Goal: Transaction & Acquisition: Purchase product/service

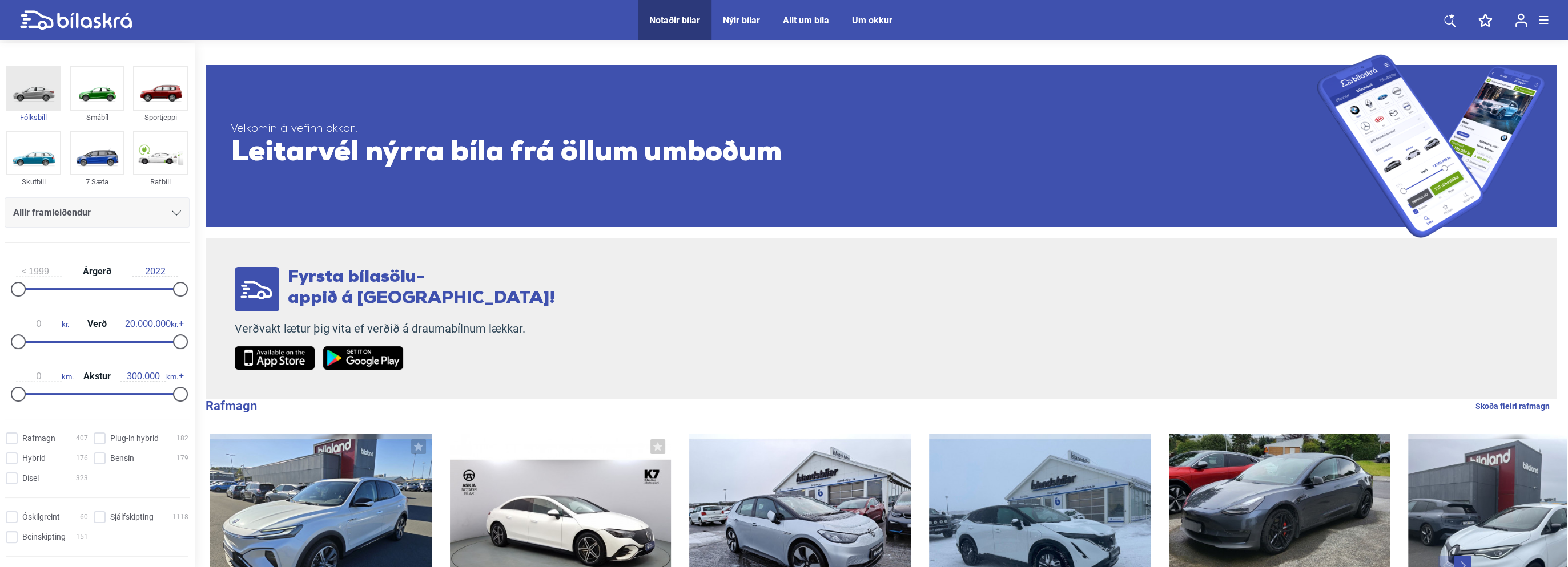
click at [23, 86] on img at bounding box center [33, 88] width 52 height 42
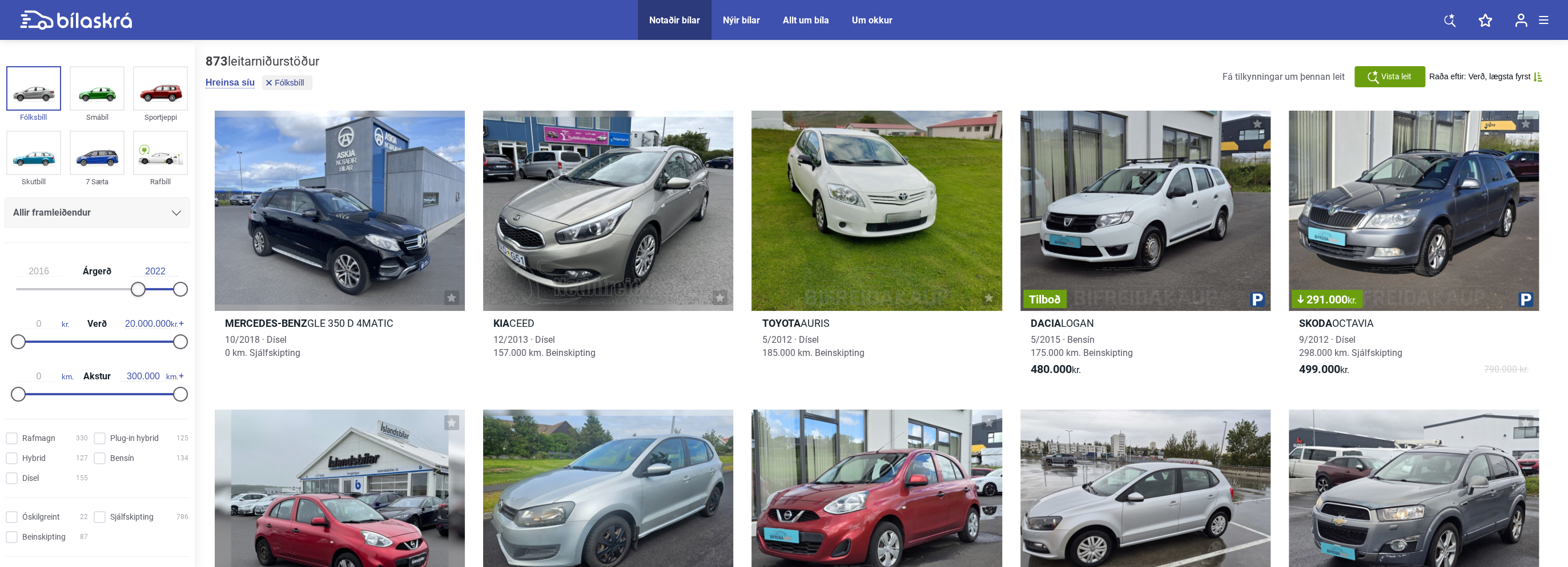
type input "2017"
drag, startPoint x: 21, startPoint y: 285, endPoint x: 148, endPoint y: 291, distance: 127.1
click at [148, 291] on div at bounding box center [145, 289] width 15 height 15
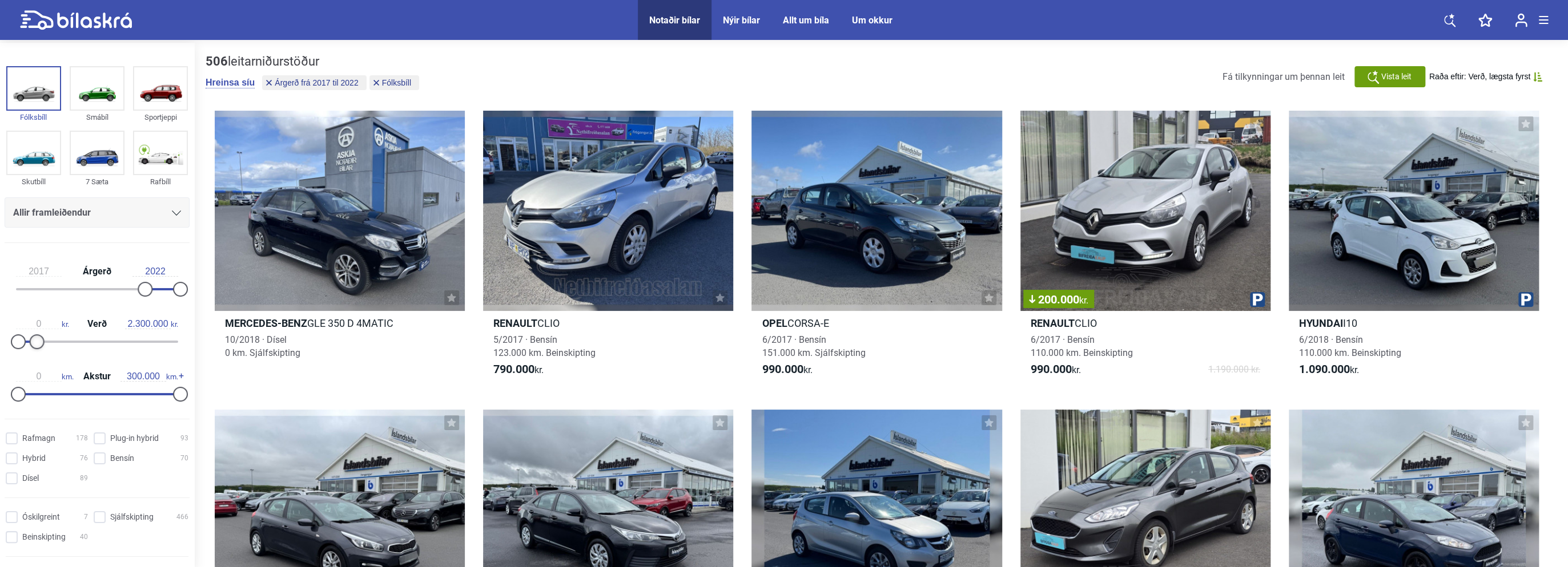
drag, startPoint x: 175, startPoint y: 339, endPoint x: 35, endPoint y: 346, distance: 140.2
click at [35, 346] on div at bounding box center [37, 342] width 15 height 15
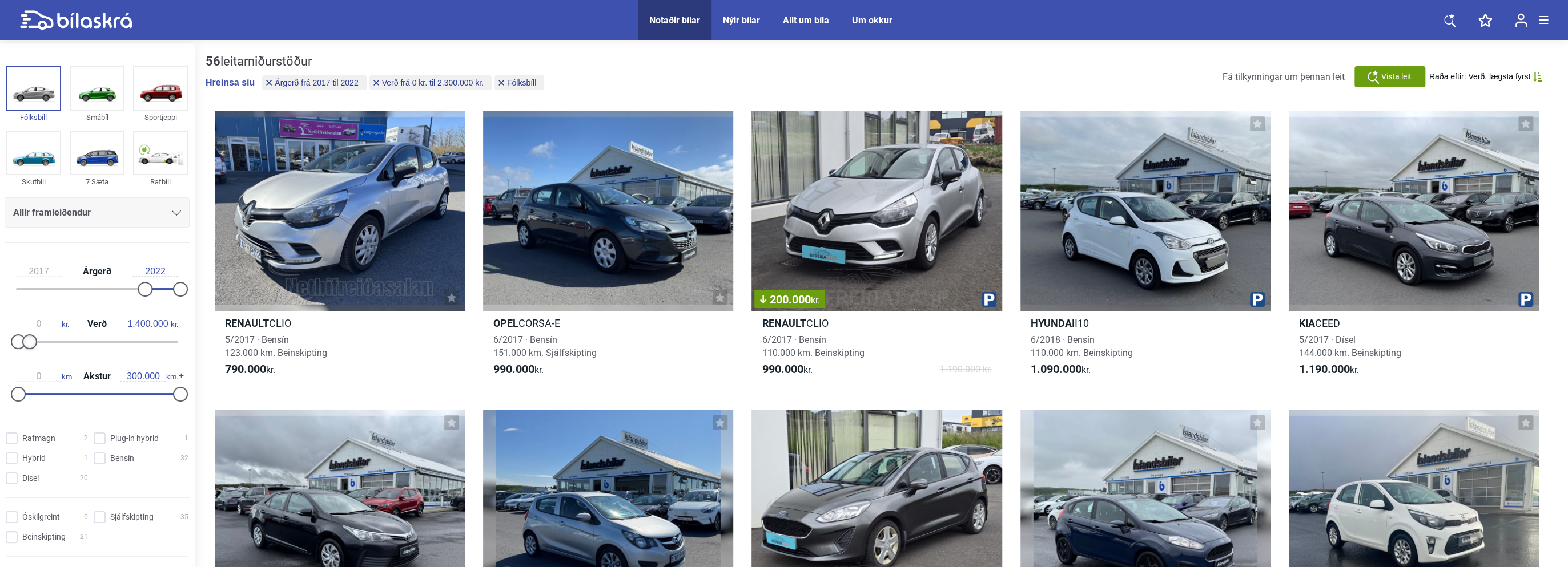
type input "1.300.000"
drag, startPoint x: 34, startPoint y: 346, endPoint x: 26, endPoint y: 346, distance: 8.0
click at [26, 346] on div at bounding box center [29, 342] width 15 height 15
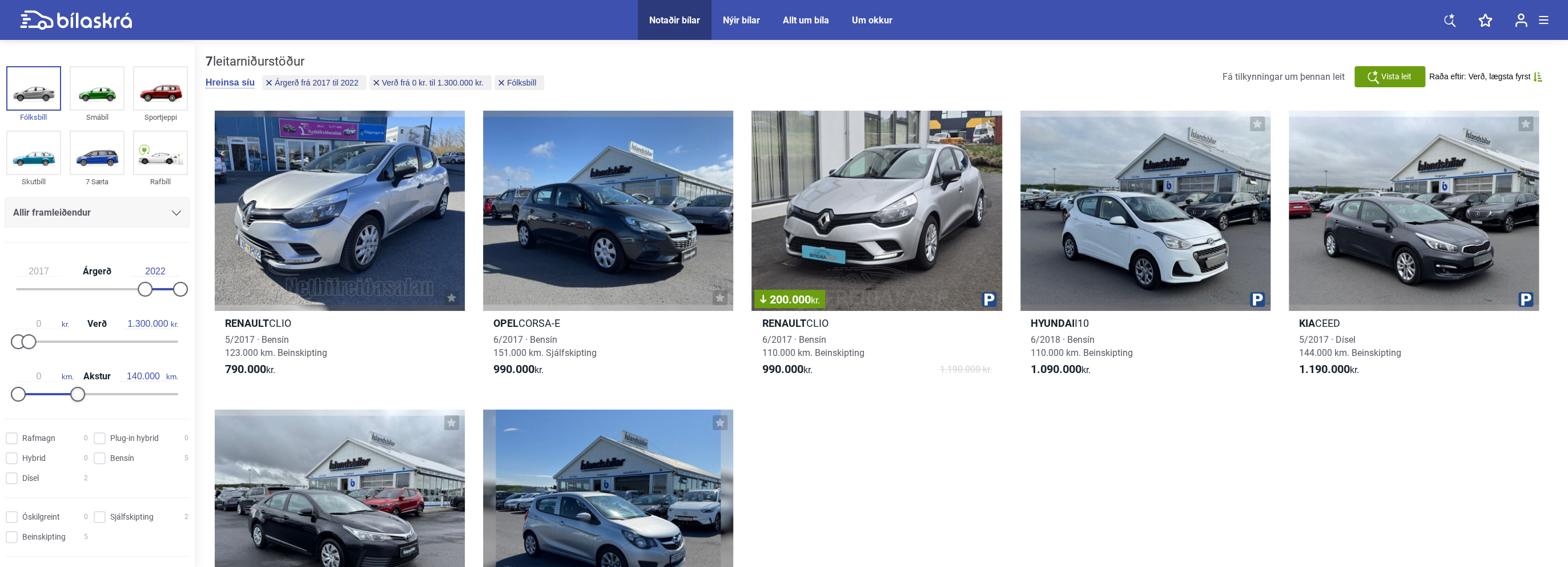
type input "150.000"
drag, startPoint x: 176, startPoint y: 391, endPoint x: 97, endPoint y: 394, distance: 79.1
click at [97, 394] on div at bounding box center [99, 394] width 15 height 15
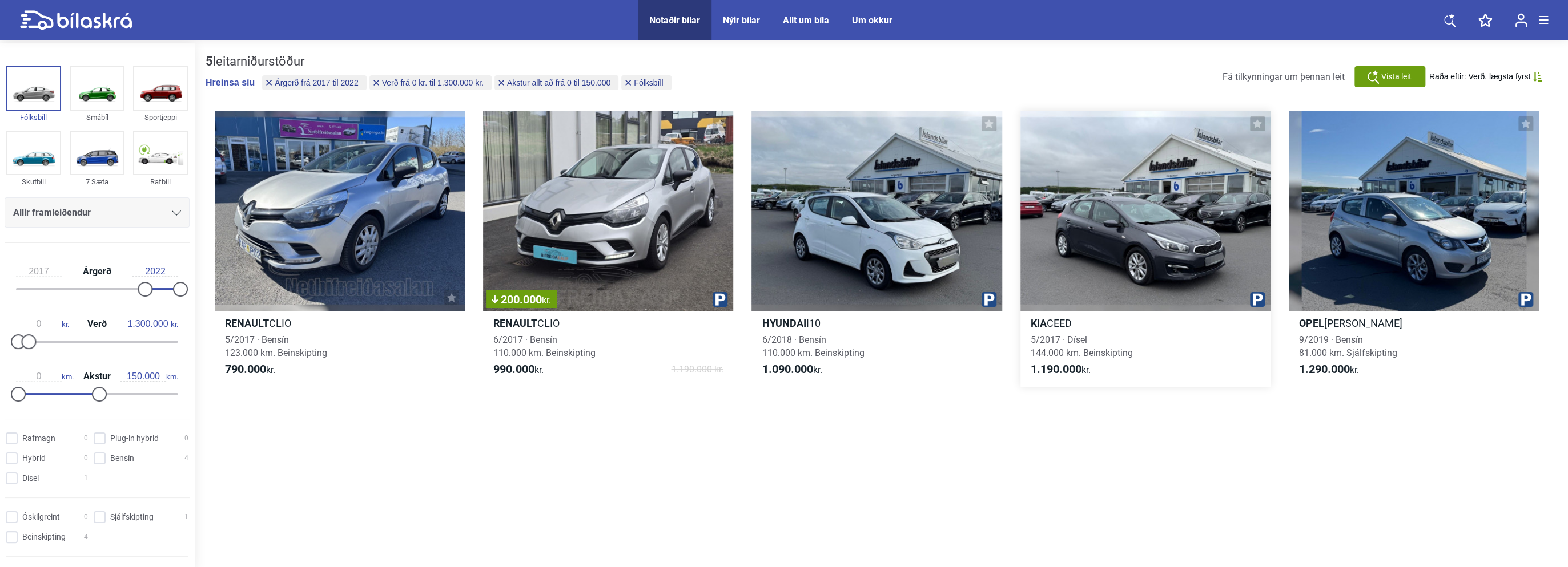
click at [1117, 262] on div at bounding box center [1145, 210] width 250 height 200
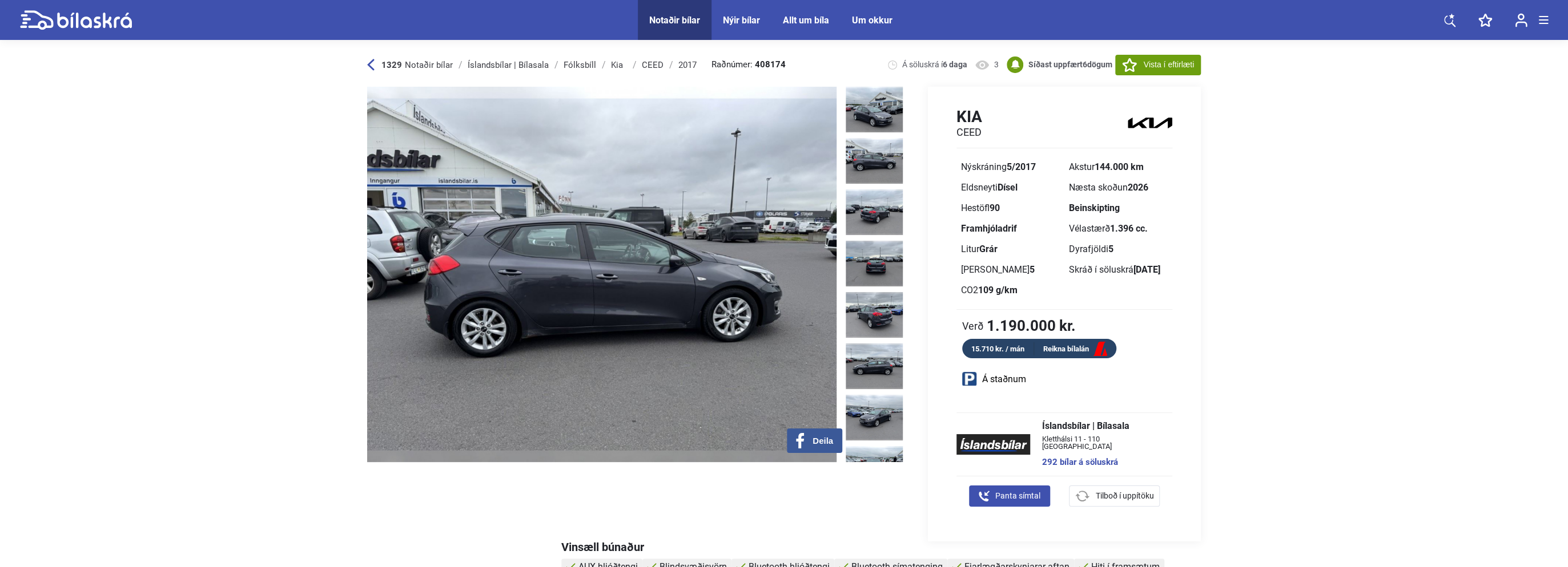
click at [880, 149] on img at bounding box center [874, 161] width 57 height 46
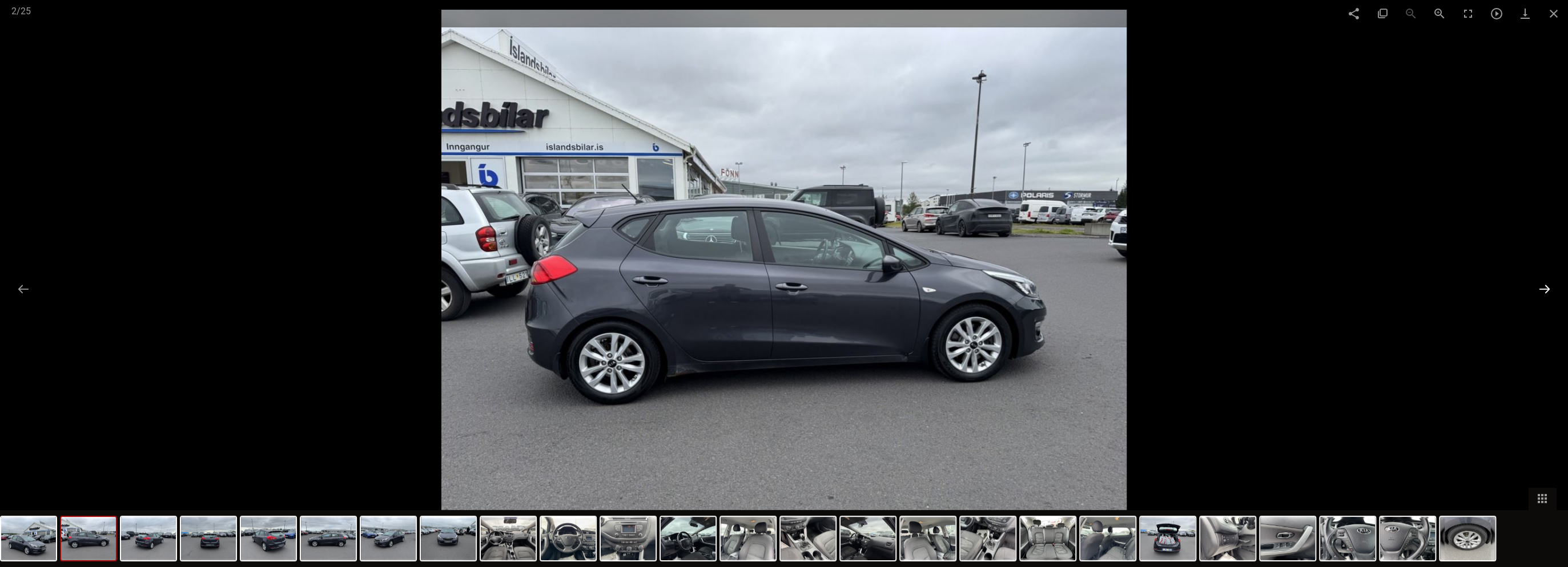
click at [1542, 290] on button at bounding box center [1544, 289] width 24 height 23
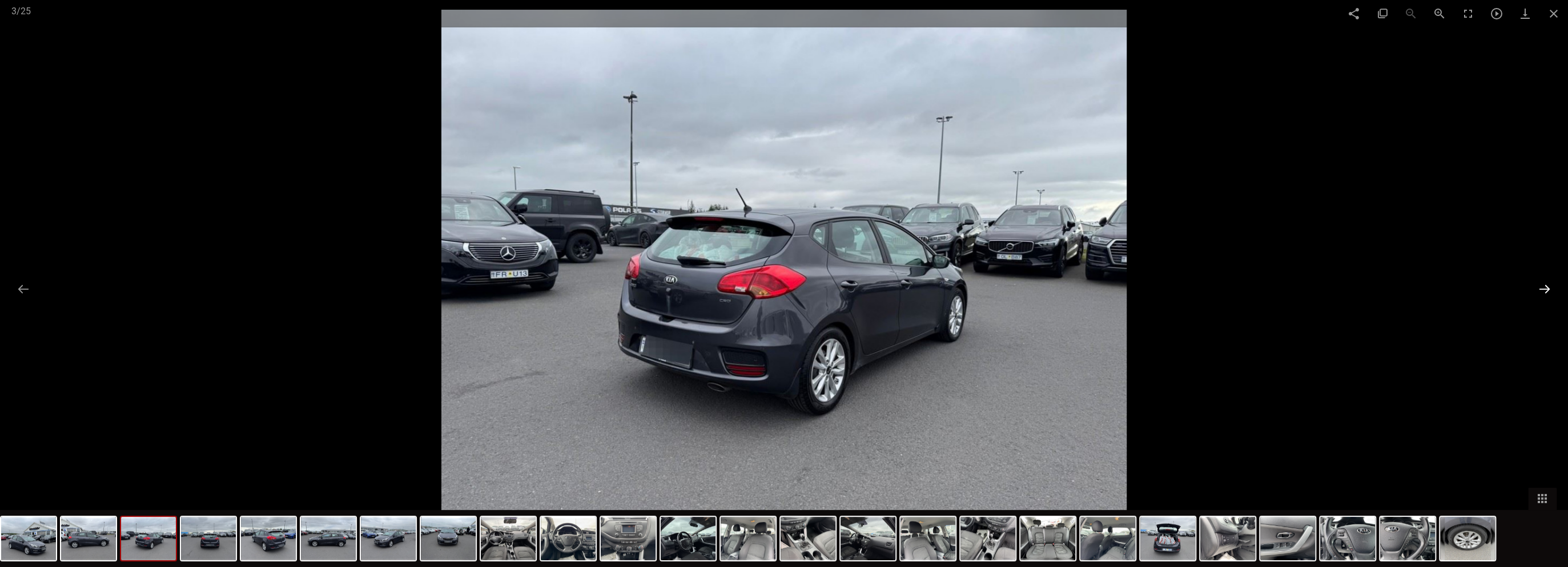
click at [1542, 290] on button at bounding box center [1544, 289] width 24 height 23
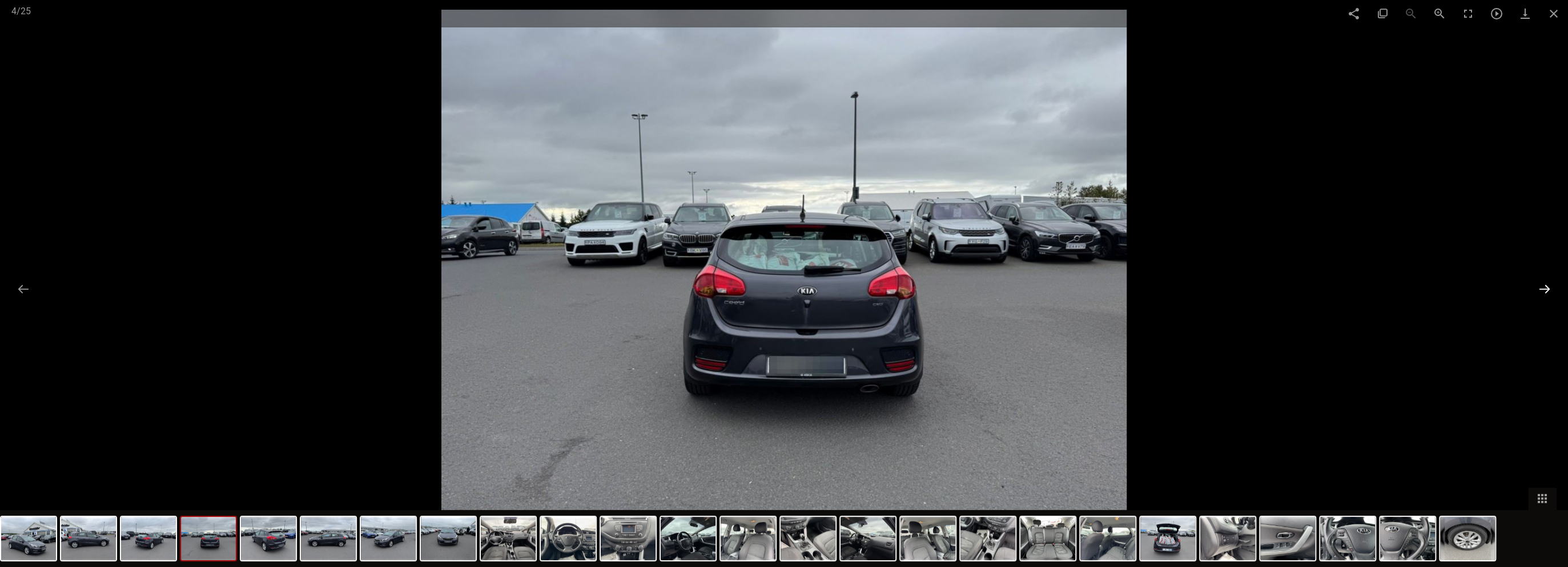
click at [1542, 290] on button at bounding box center [1544, 289] width 24 height 23
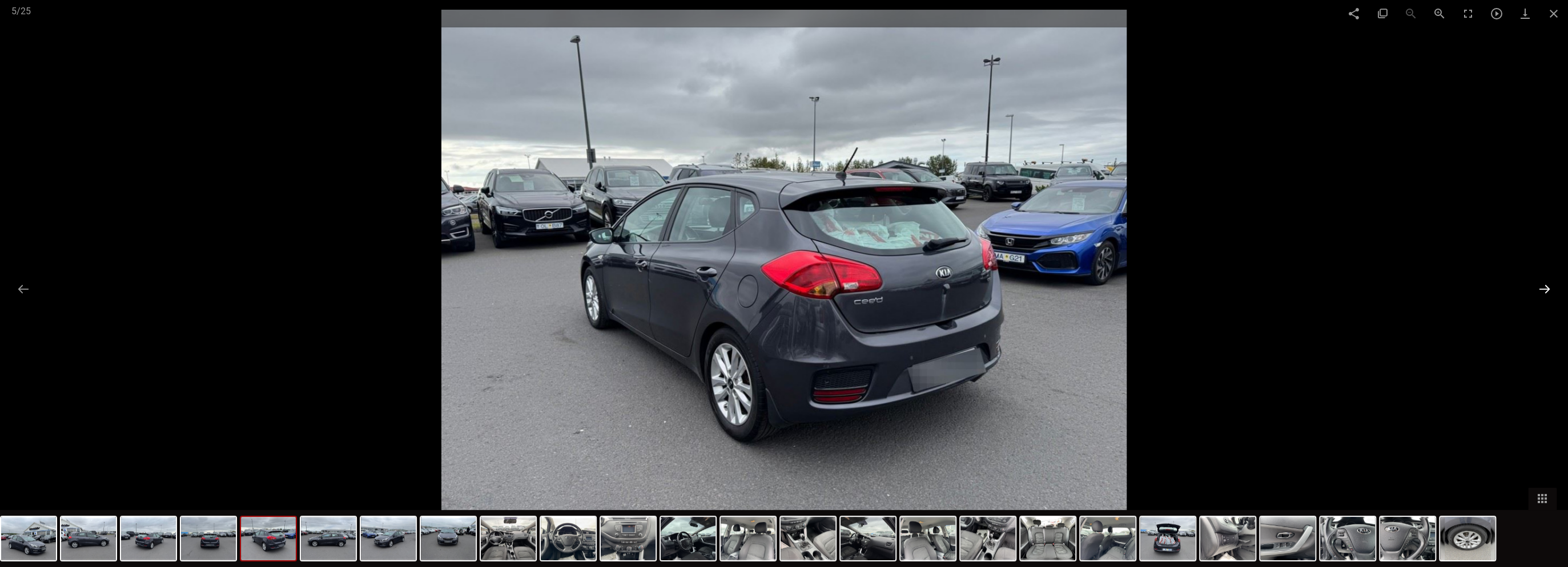
click at [1542, 290] on button at bounding box center [1544, 289] width 24 height 23
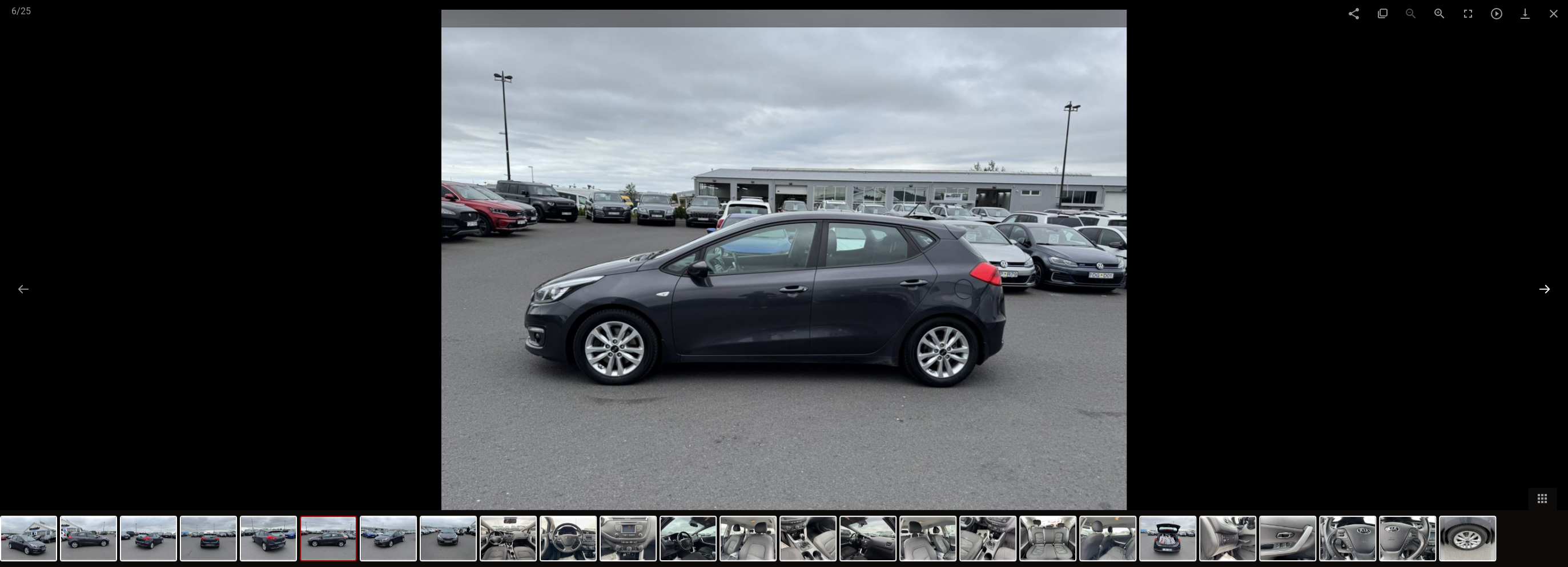
click at [1542, 290] on button at bounding box center [1544, 289] width 24 height 23
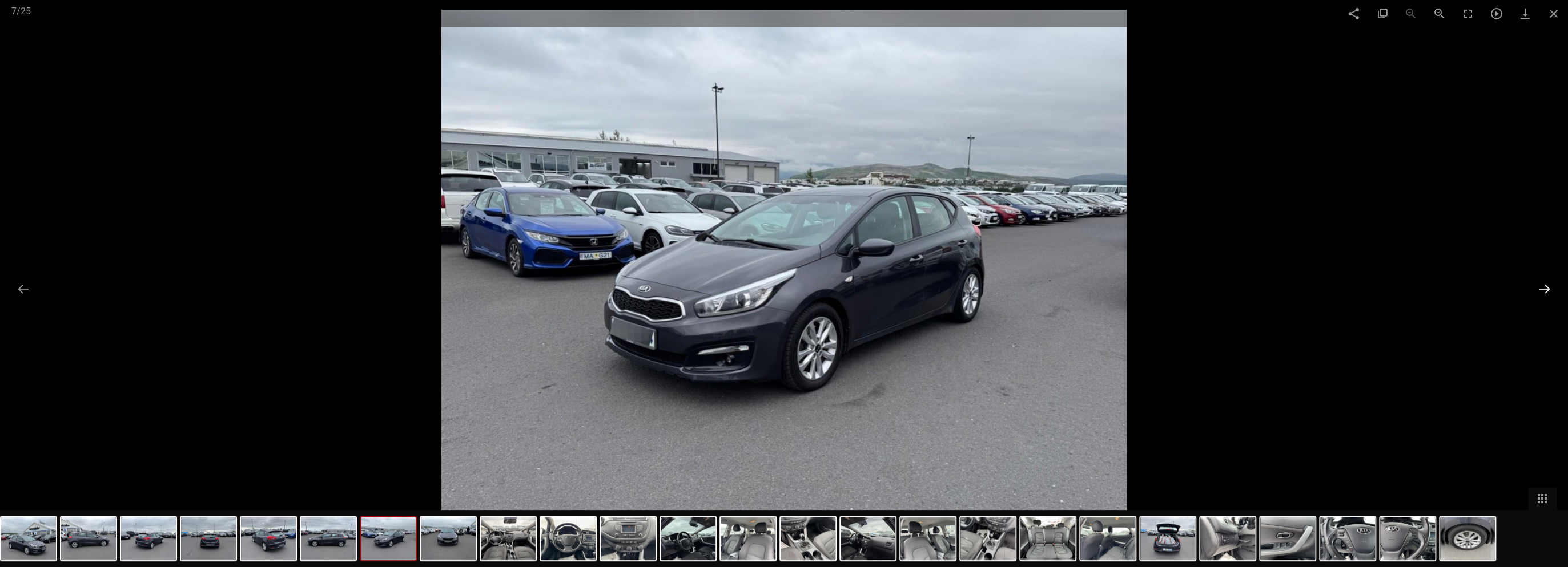
click at [1542, 290] on button at bounding box center [1544, 289] width 24 height 23
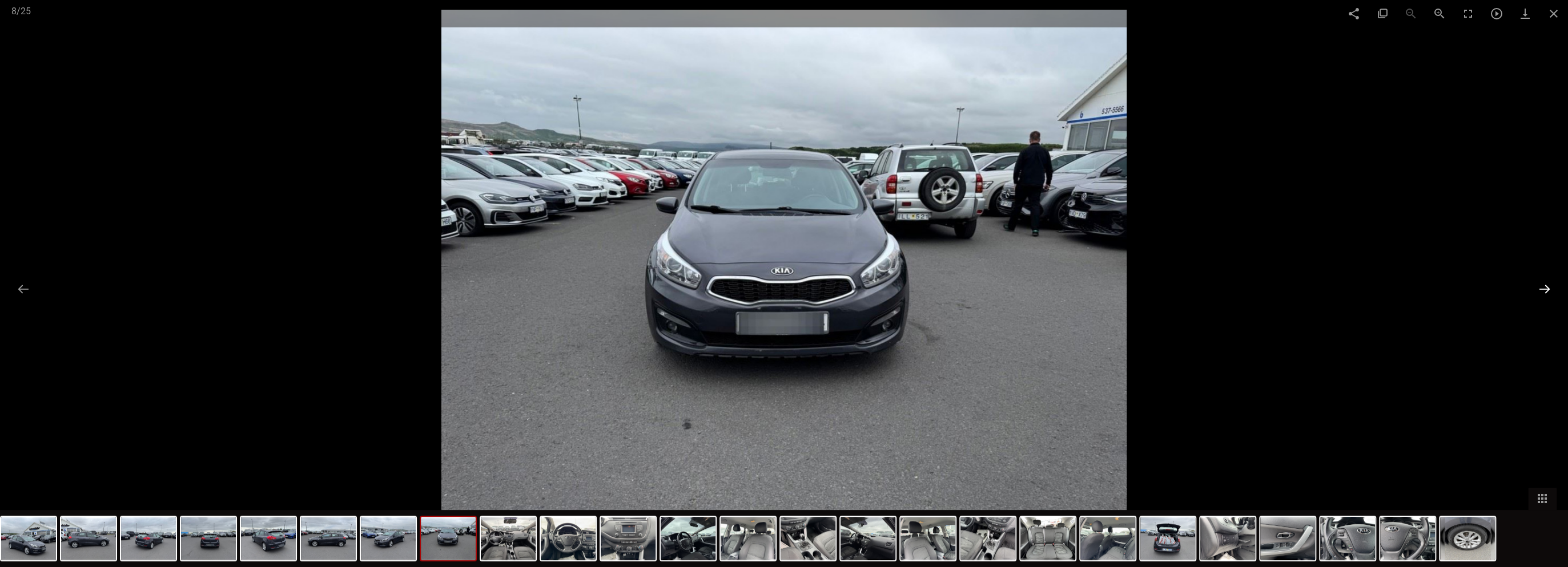
click at [1542, 290] on button at bounding box center [1544, 289] width 24 height 23
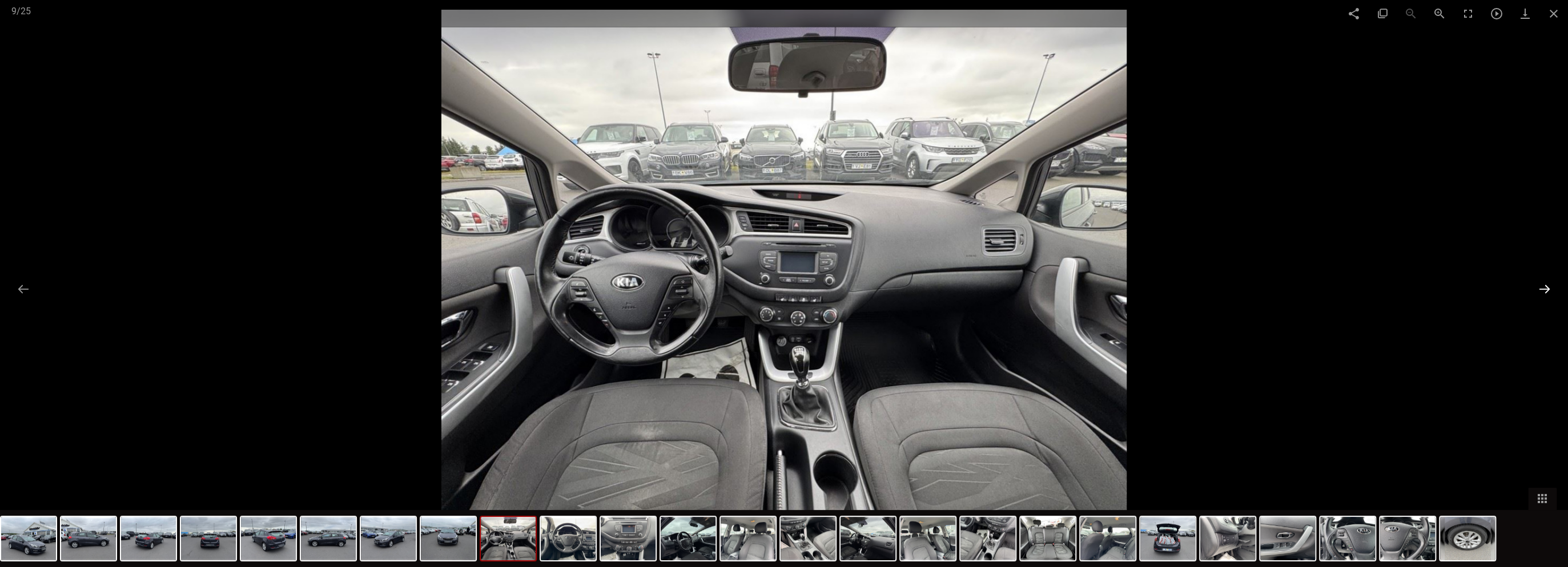
click at [1542, 290] on button at bounding box center [1544, 289] width 24 height 23
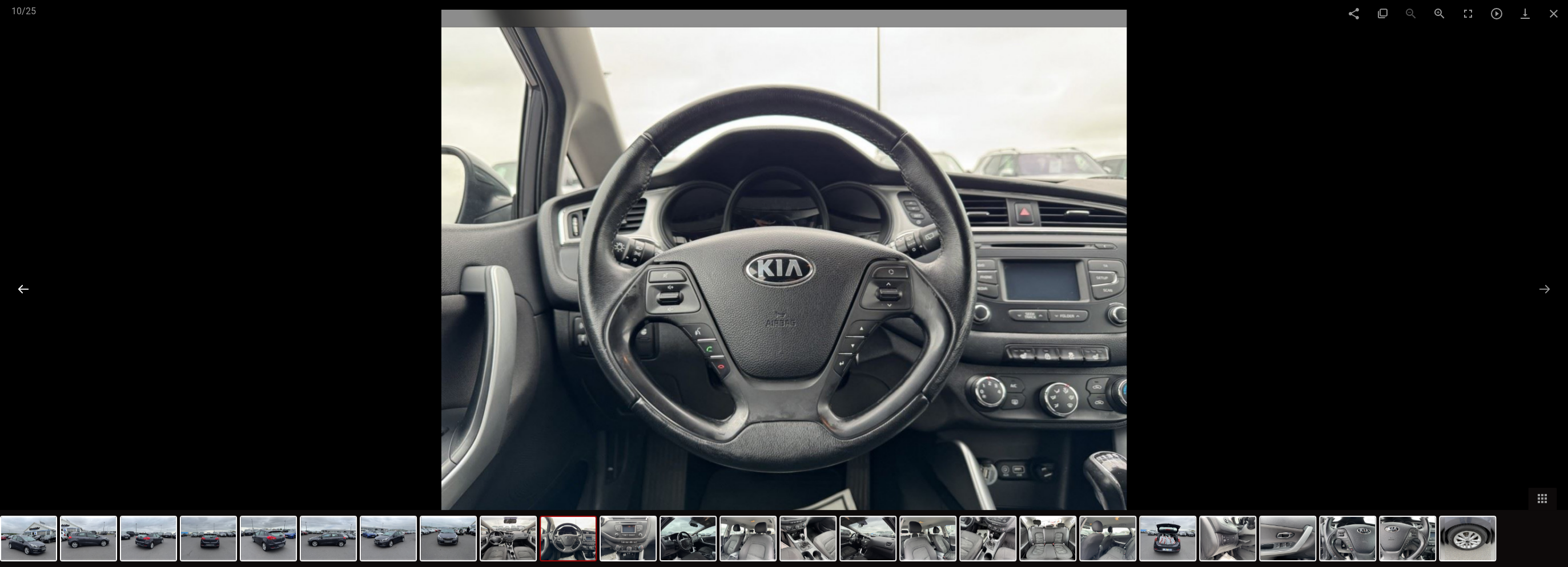
click at [23, 289] on button at bounding box center [23, 289] width 24 height 23
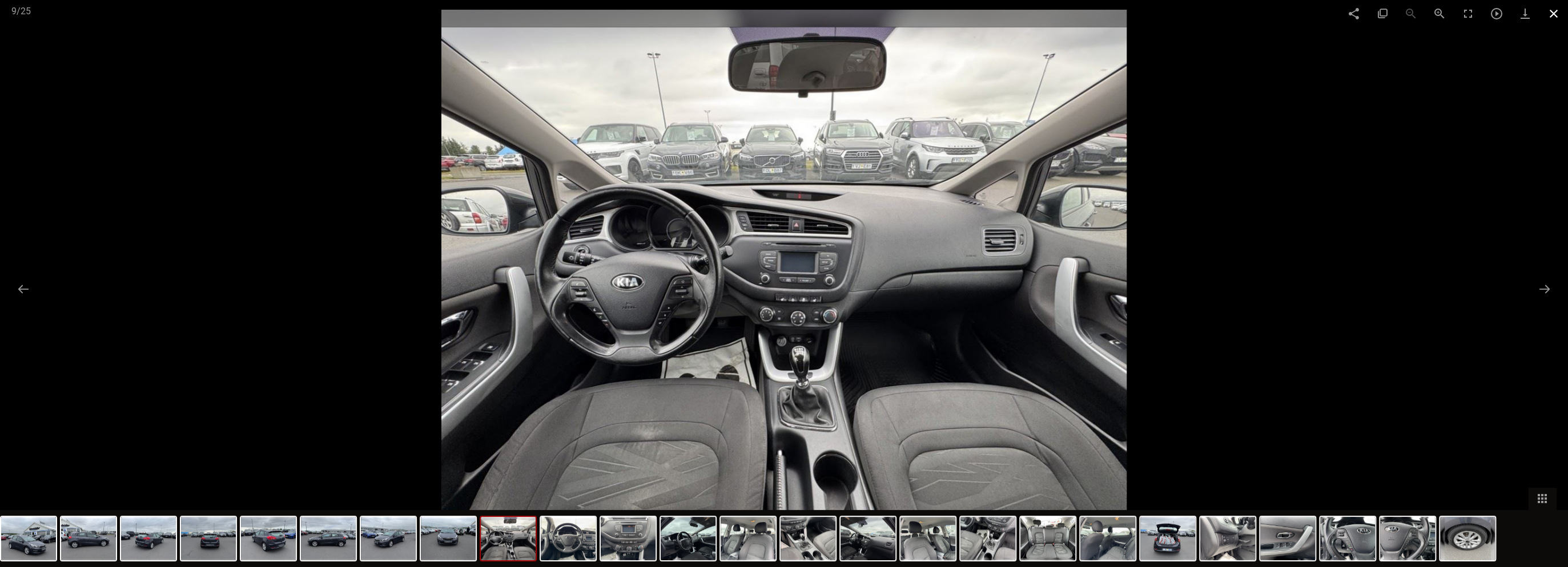
click at [1554, 15] on span at bounding box center [1553, 13] width 29 height 27
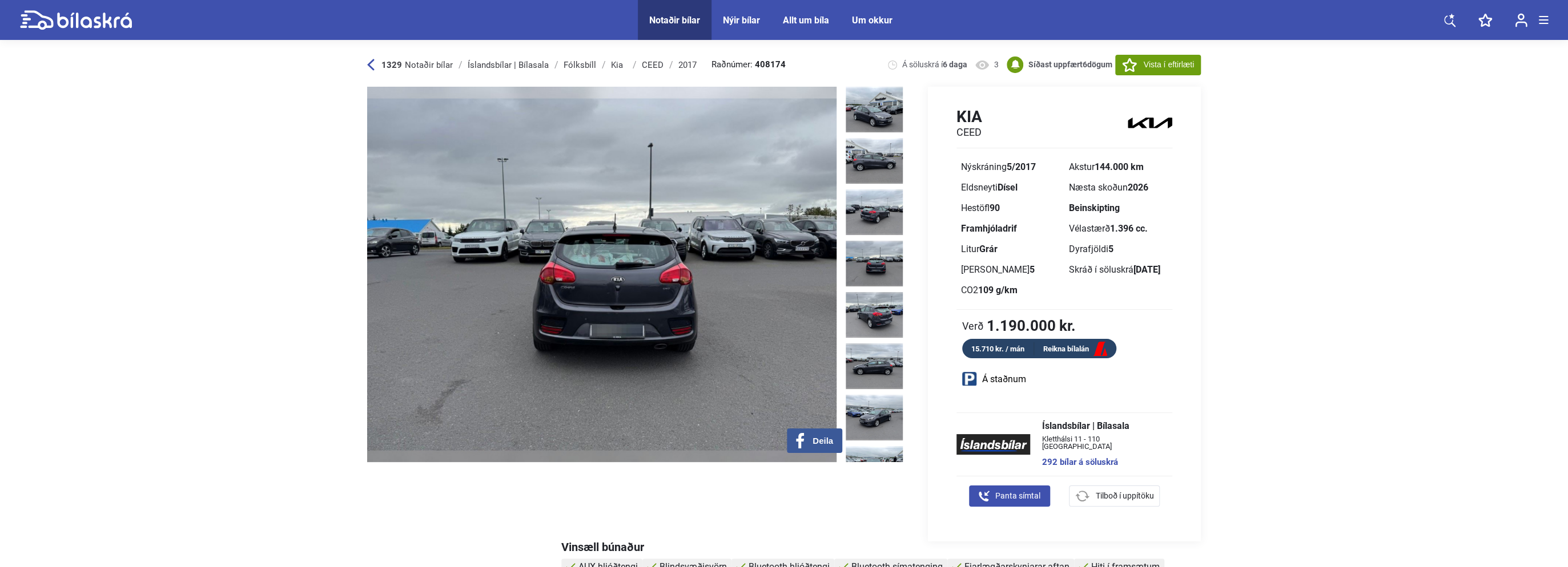
drag, startPoint x: 1117, startPoint y: 235, endPoint x: 1130, endPoint y: 230, distance: 13.9
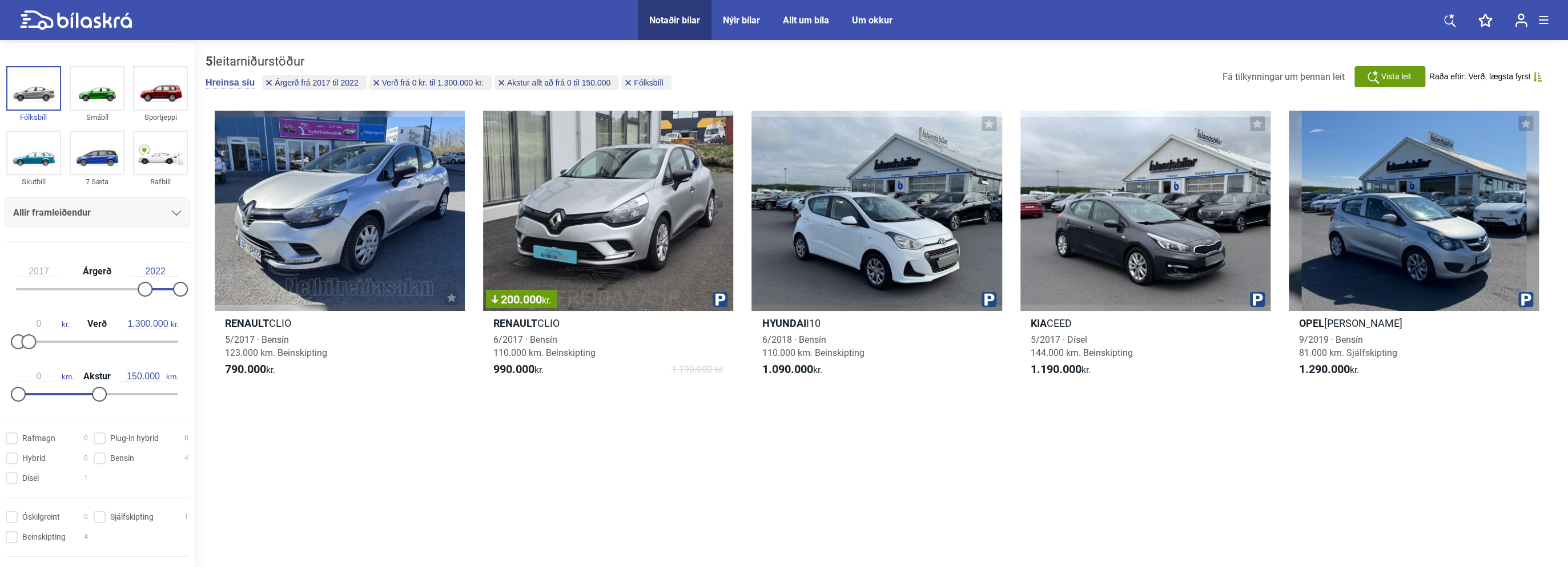
type input "300.000"
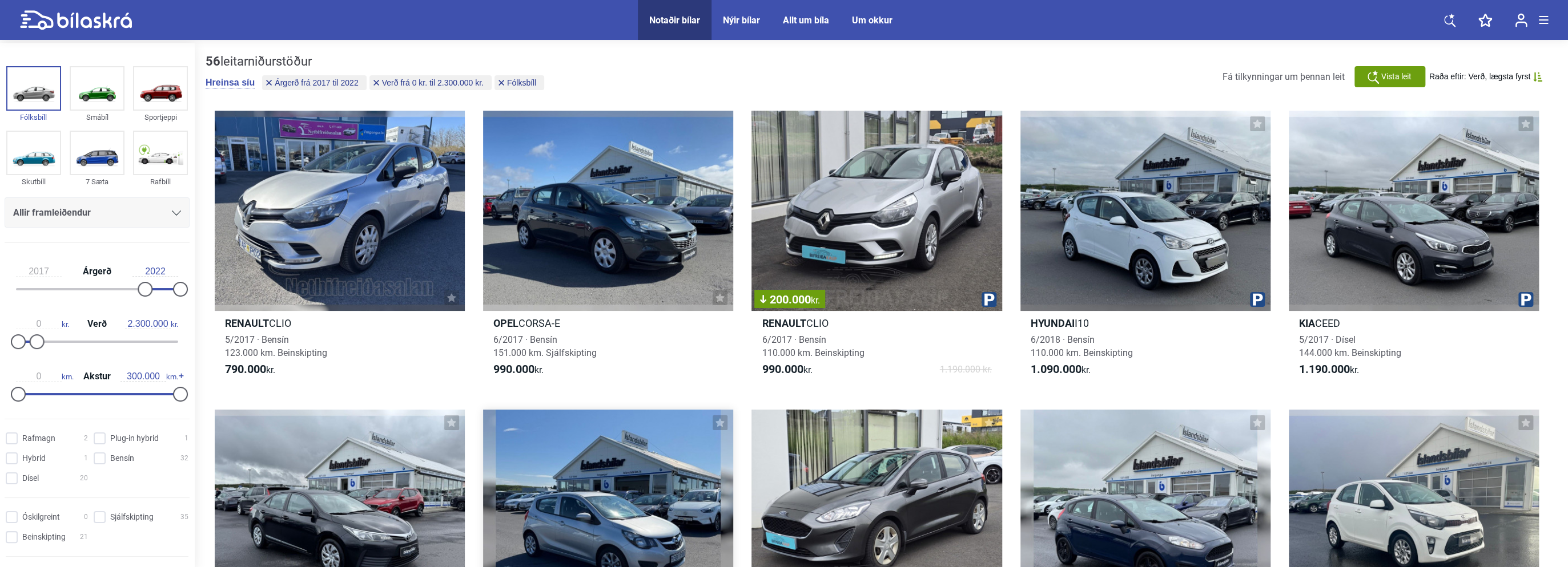
drag, startPoint x: 567, startPoint y: 447, endPoint x: 577, endPoint y: 440, distance: 12.2
type input "20.000.000"
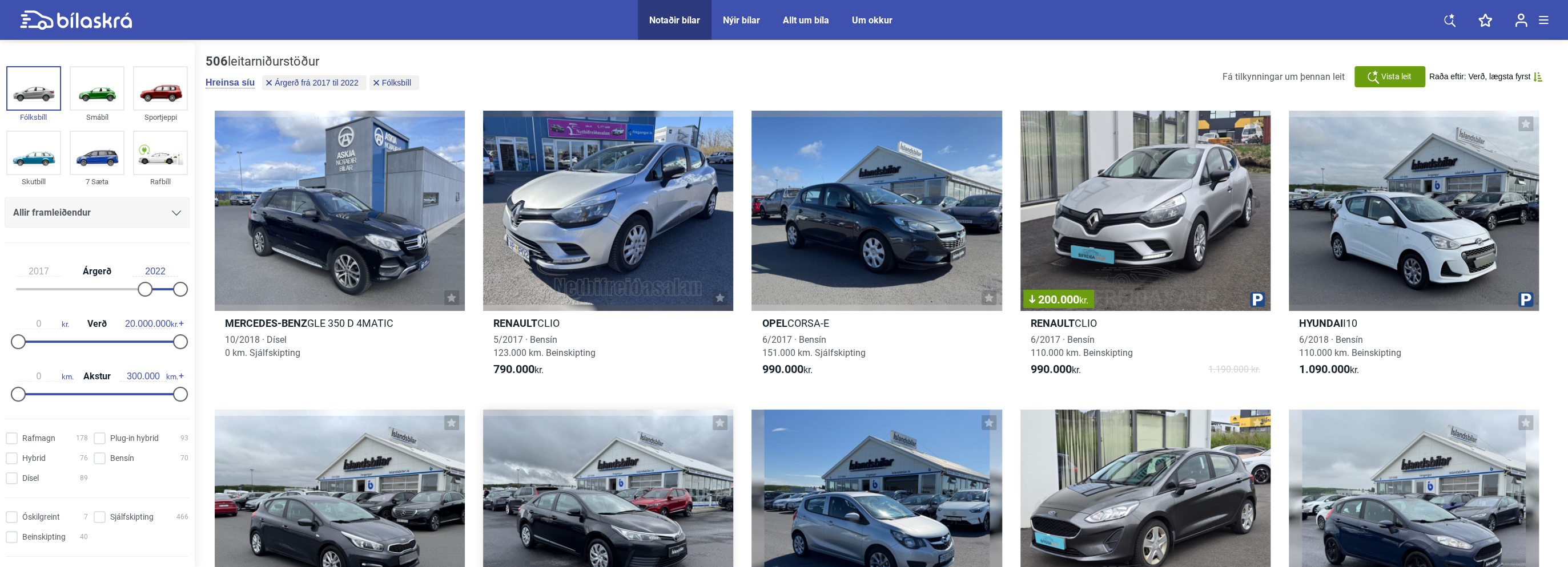
type input "1999"
